Goal: Information Seeking & Learning: Learn about a topic

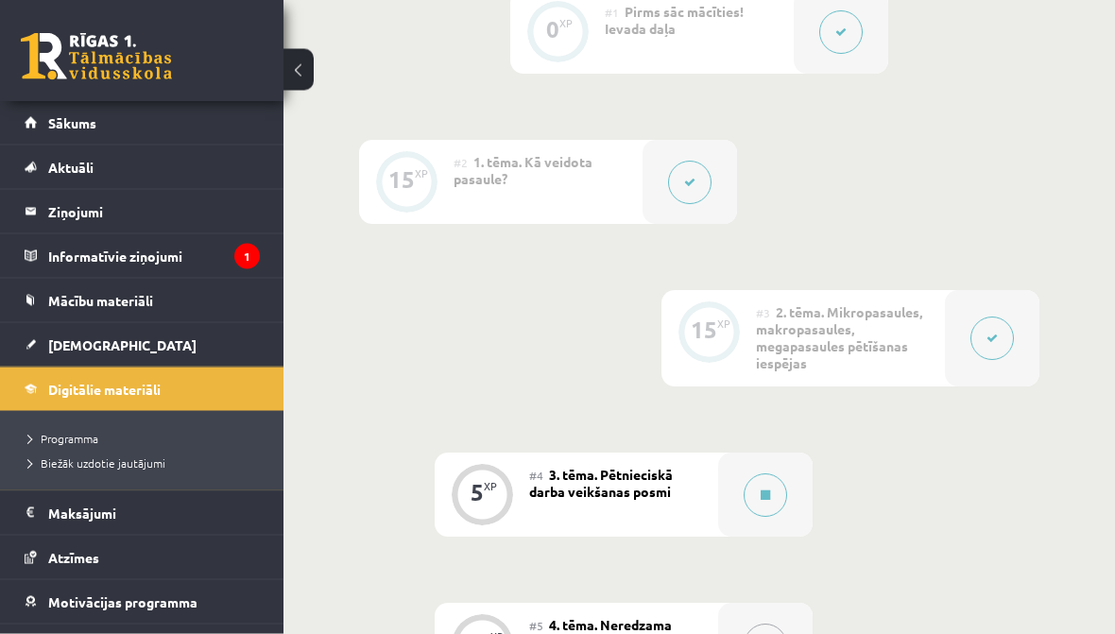
scroll to position [617, 0]
click at [136, 299] on span "Mācību materiāli" at bounding box center [100, 300] width 105 height 17
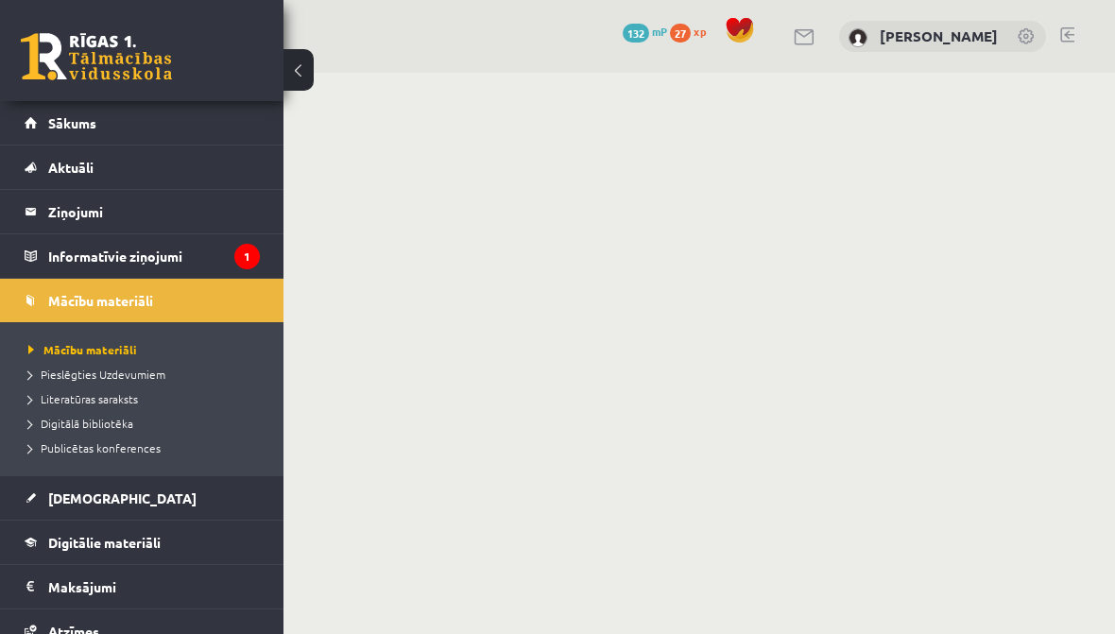
click at [123, 395] on span "Literatūras saraksts" at bounding box center [83, 398] width 110 height 15
click at [111, 422] on span "Digitālā bibliotēka" at bounding box center [80, 423] width 105 height 15
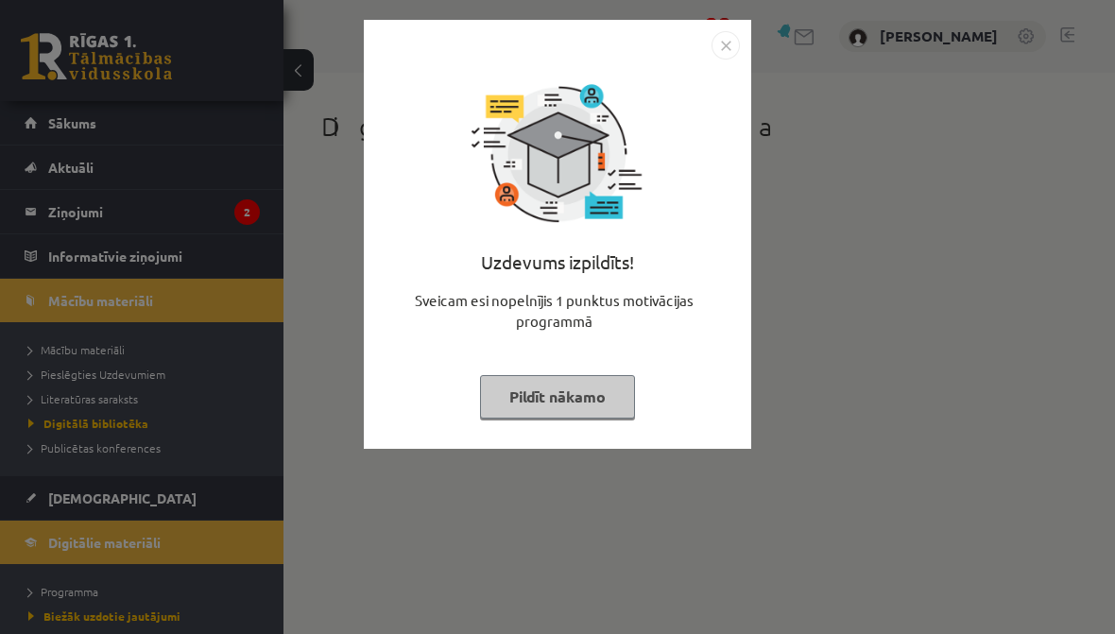
click at [588, 400] on button "Pildīt nākamo" at bounding box center [557, 396] width 155 height 43
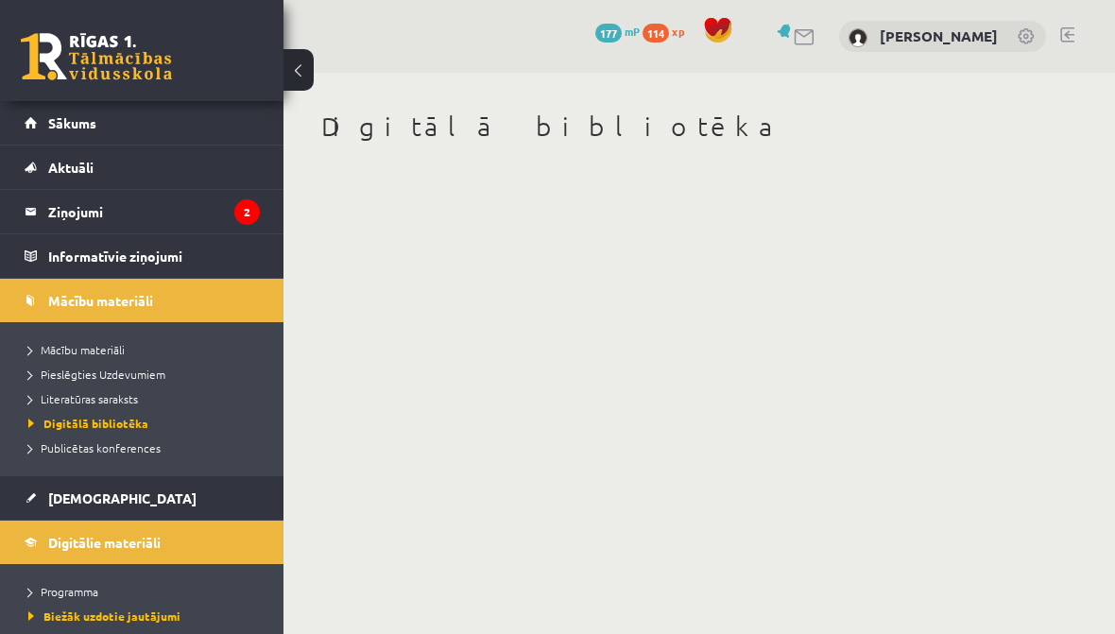
click at [140, 453] on span "Publicētas konferences" at bounding box center [94, 447] width 132 height 15
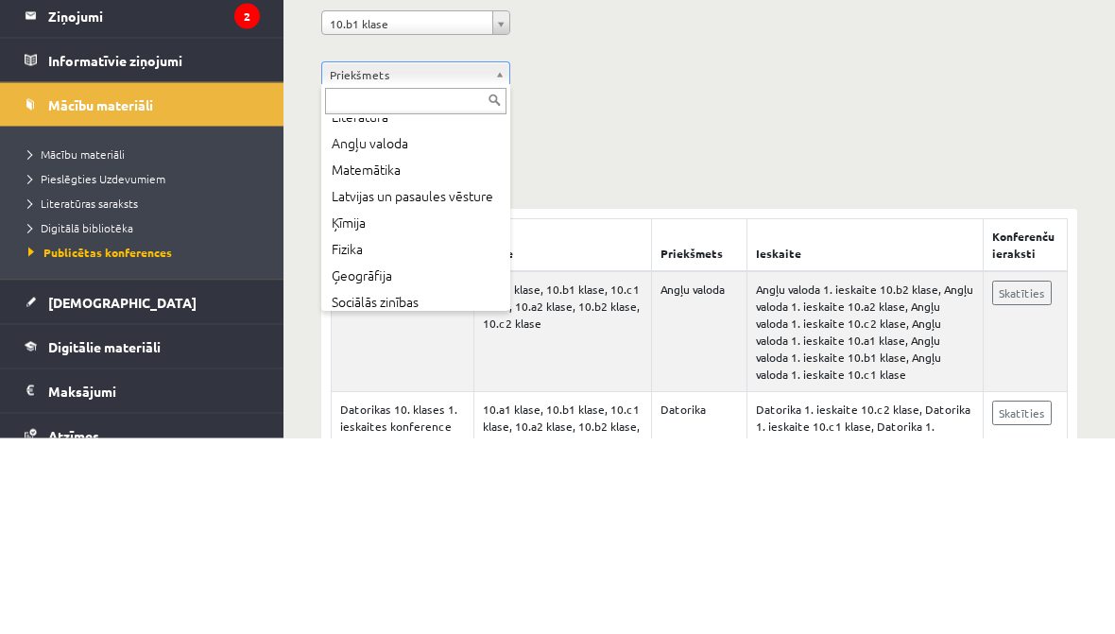
scroll to position [119, 0]
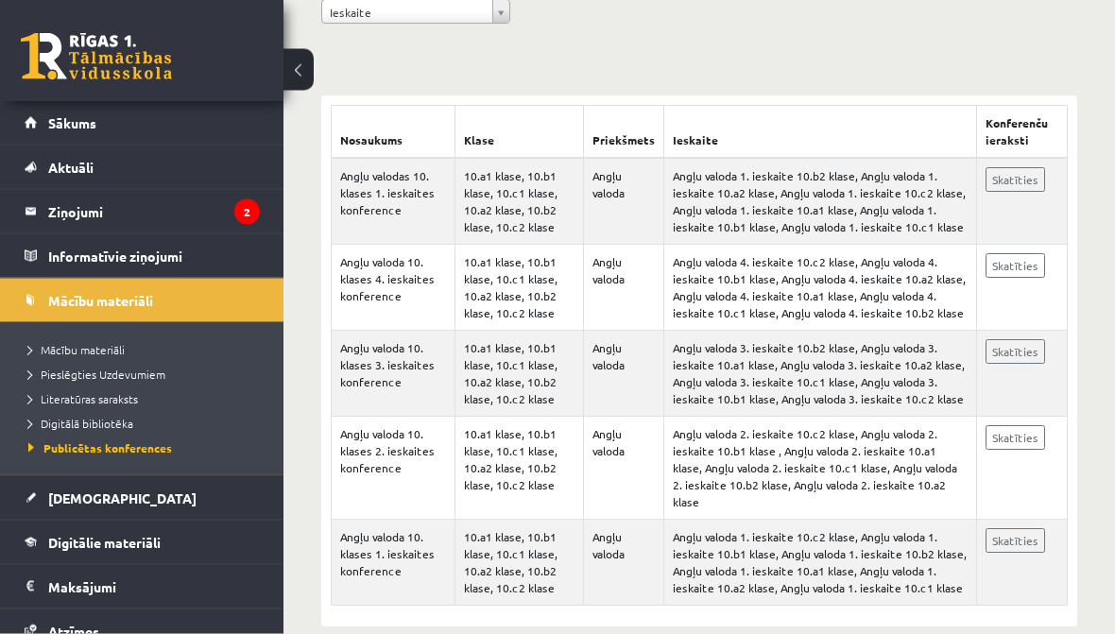
scroll to position [310, 0]
click at [1028, 532] on link "Skatīties" at bounding box center [1015, 540] width 60 height 25
click at [1015, 182] on link "Skatīties" at bounding box center [1015, 179] width 60 height 25
